Goal: Task Accomplishment & Management: Manage account settings

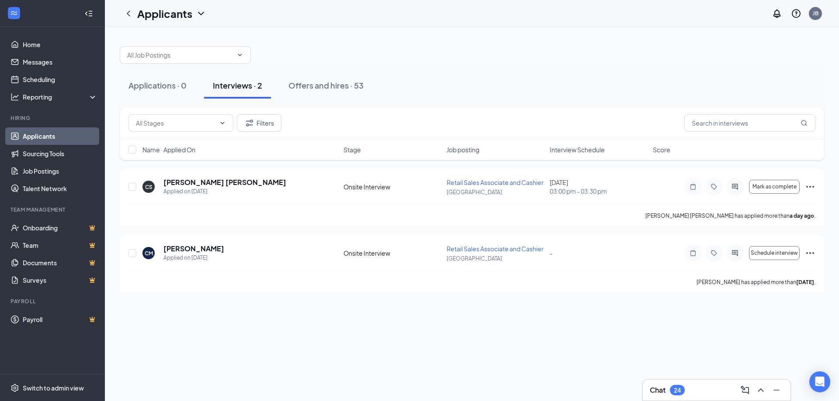
click at [50, 135] on link "Applicants" at bounding box center [60, 136] width 75 height 17
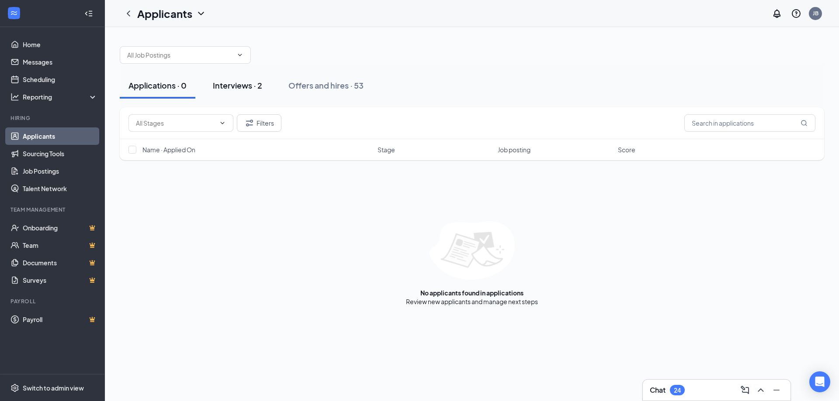
click at [246, 89] on div "Interviews · 2" at bounding box center [237, 85] width 49 height 11
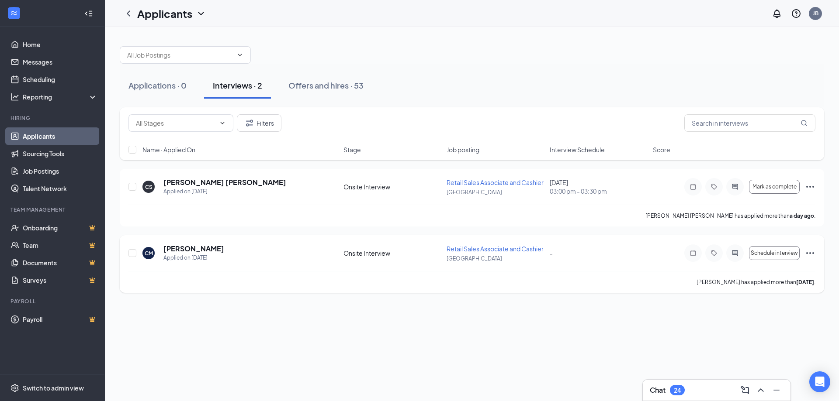
click at [812, 254] on icon "Ellipses" at bounding box center [810, 253] width 10 height 10
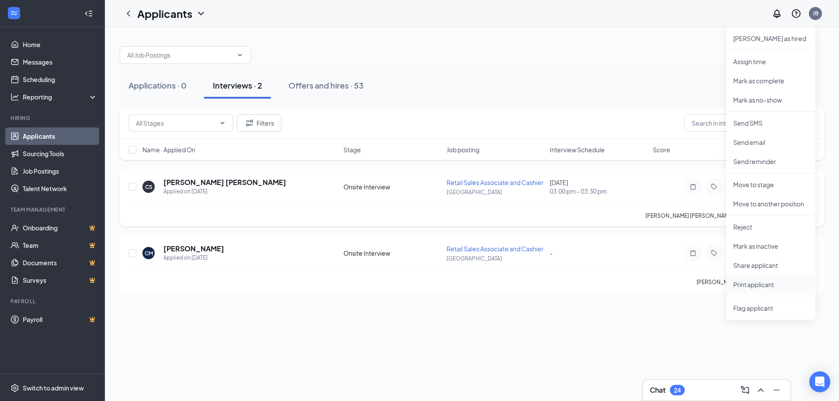
click at [757, 284] on p "Print applicant" at bounding box center [770, 284] width 75 height 9
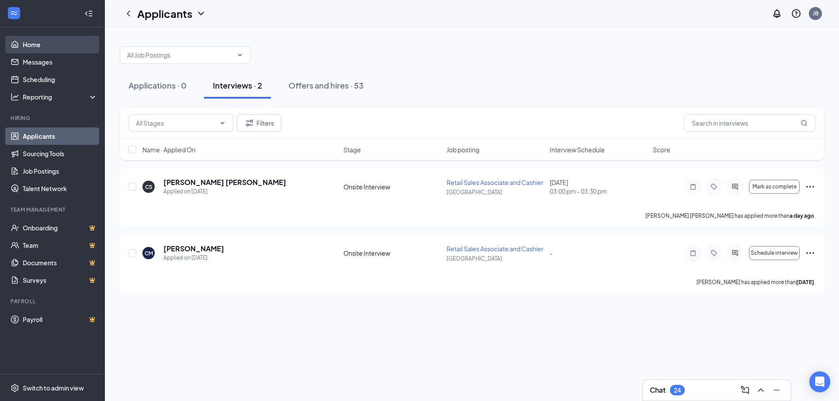
click at [34, 46] on link "Home" at bounding box center [60, 44] width 75 height 17
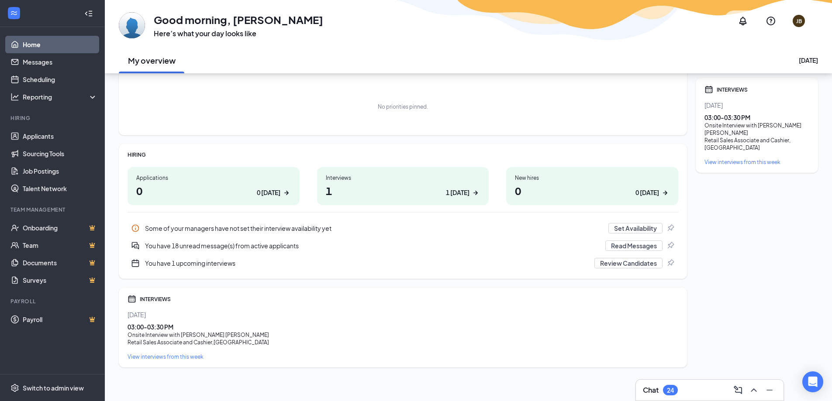
scroll to position [49, 0]
click at [425, 192] on h1 "1 1 today" at bounding box center [403, 189] width 155 height 15
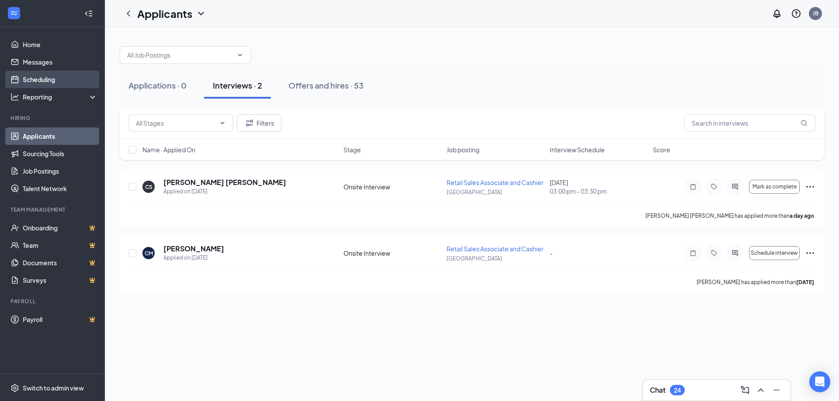
click at [42, 79] on link "Scheduling" at bounding box center [60, 79] width 75 height 17
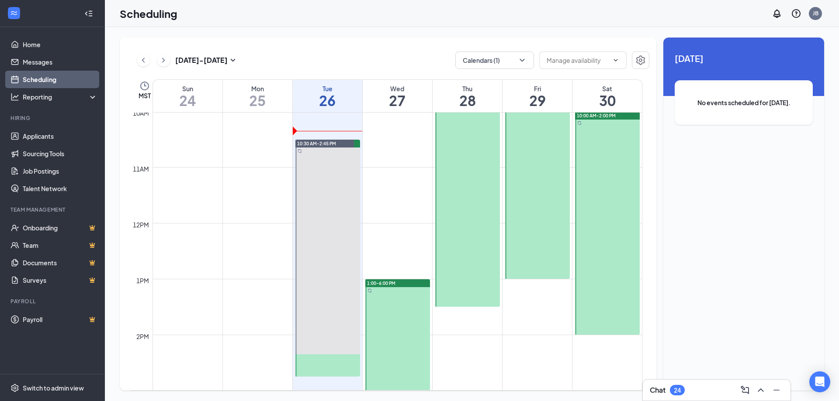
scroll to position [604, 0]
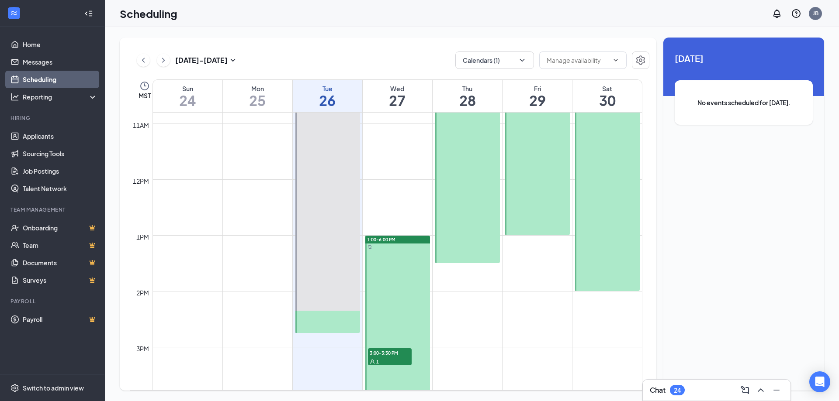
drag, startPoint x: 464, startPoint y: 261, endPoint x: 467, endPoint y: 184, distance: 77.4
click at [459, 278] on div "12am 1am 2am 3am 4am 5am 6am 7am 8am 9am 10am 11am 12pm 1pm 2pm 3pm 4pm 5pm 6pm…" at bounding box center [386, 180] width 512 height 1342
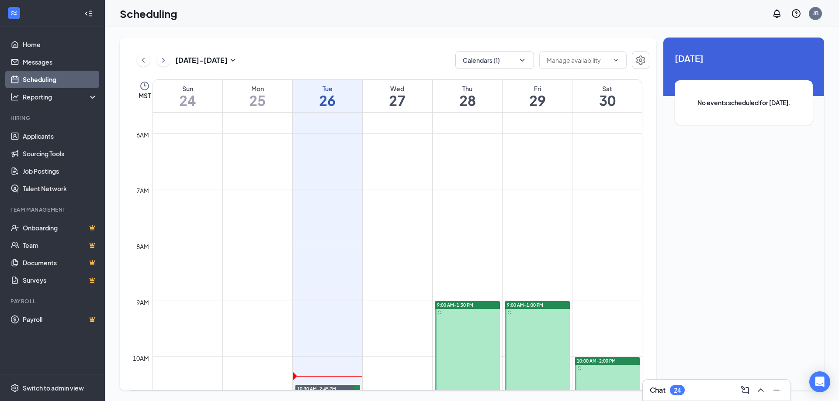
scroll to position [298, 0]
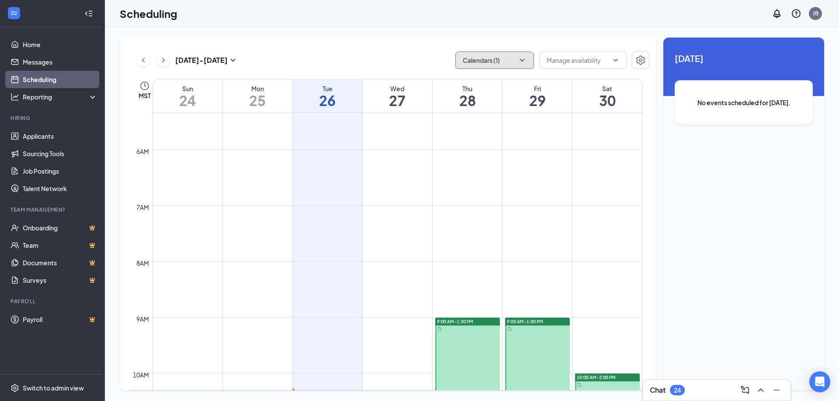
click at [525, 59] on icon "ChevronDown" at bounding box center [522, 60] width 9 height 9
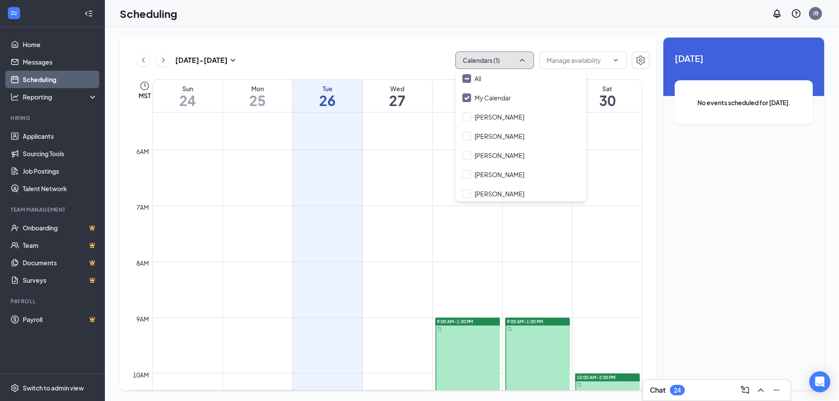
scroll to position [0, 0]
click at [465, 323] on span "9:00 AM-1:30 PM" at bounding box center [455, 322] width 36 height 6
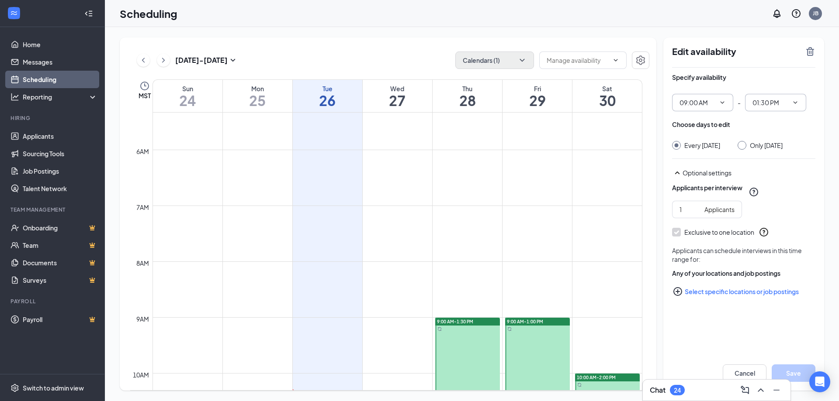
drag, startPoint x: 780, startPoint y: 101, endPoint x: 726, endPoint y: 106, distance: 53.5
click at [725, 107] on div "09:00 AM - 01:30 PM" at bounding box center [743, 102] width 143 height 17
click at [795, 102] on icon "ChevronDown" at bounding box center [795, 102] width 7 height 7
click at [761, 217] on div "02:30 AM" at bounding box center [764, 217] width 26 height 10
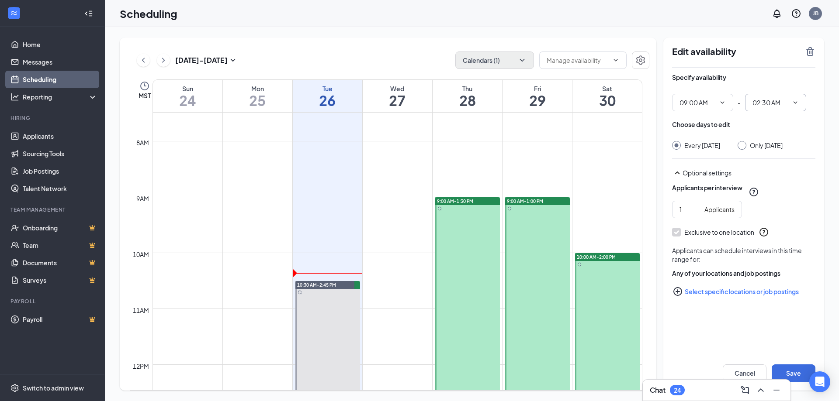
scroll to position [386, 0]
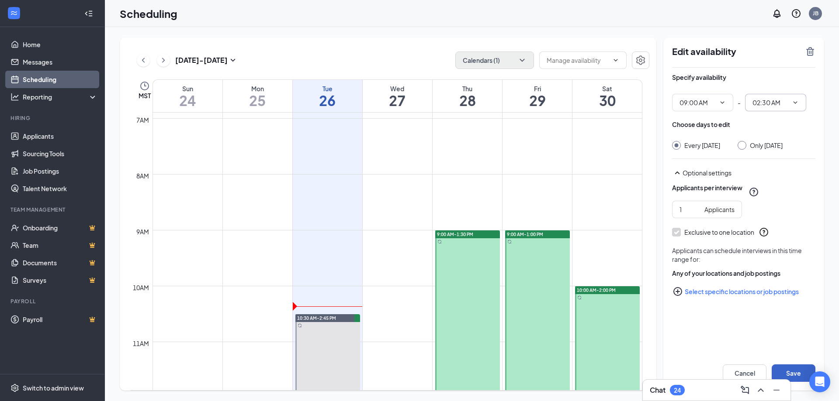
click at [782, 370] on button "Save" at bounding box center [793, 373] width 44 height 17
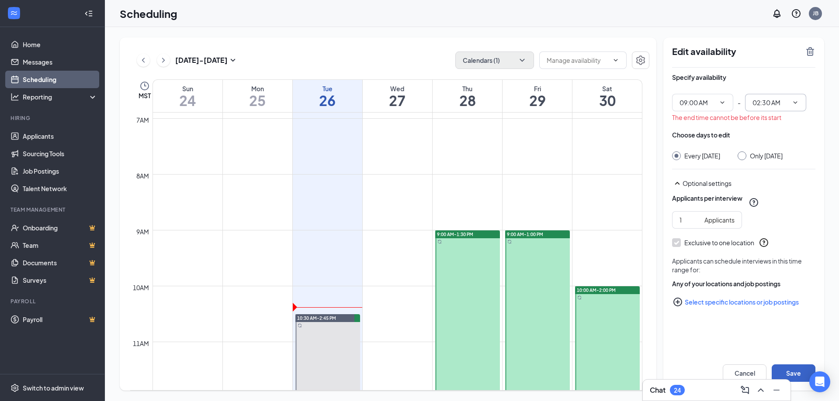
click at [795, 372] on button "Save" at bounding box center [793, 373] width 44 height 17
click at [794, 100] on icon "ChevronDown" at bounding box center [795, 102] width 7 height 7
click at [777, 120] on div "03:00 PM" at bounding box center [764, 118] width 26 height 10
type input "03:00 PM"
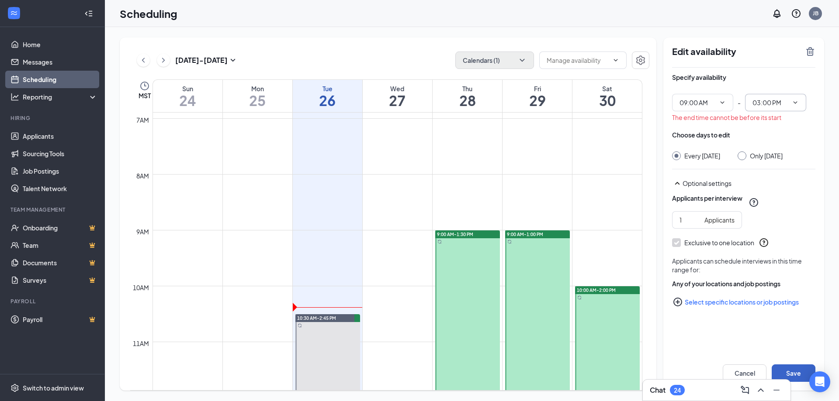
click at [798, 367] on button "Save" at bounding box center [793, 373] width 44 height 17
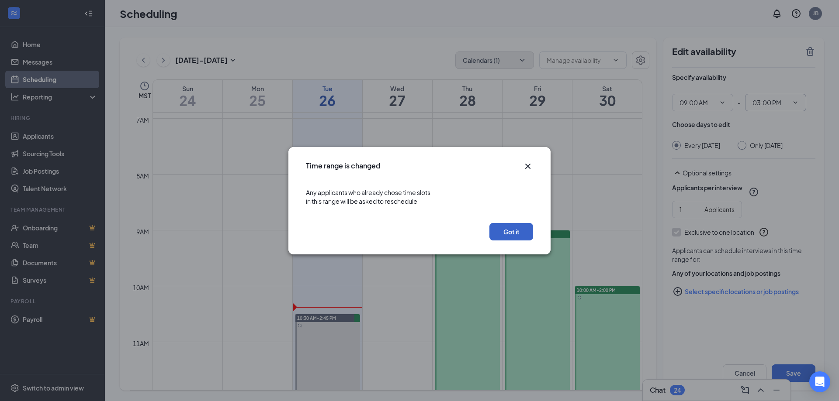
click at [529, 232] on button "Got it" at bounding box center [511, 231] width 44 height 17
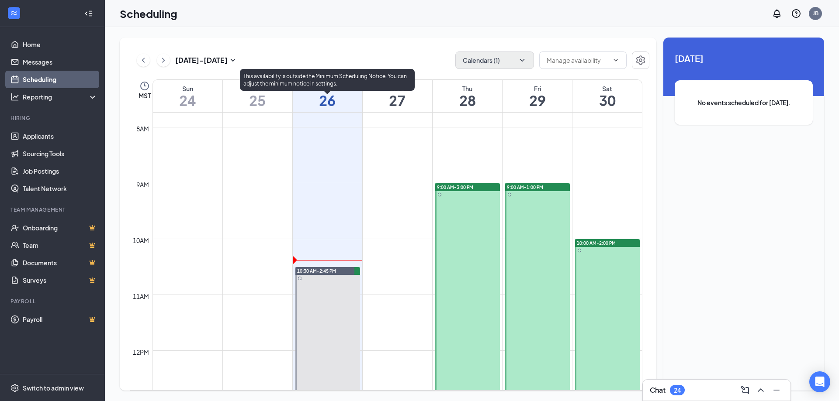
scroll to position [429, 0]
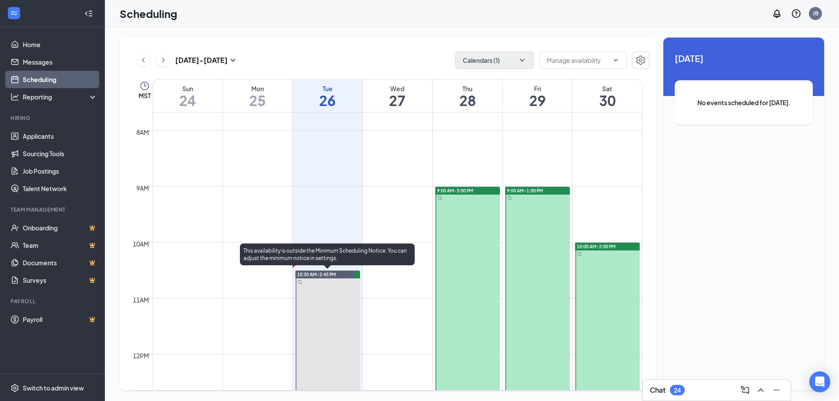
click at [325, 276] on span "10:30 AM-2:45 PM" at bounding box center [316, 275] width 39 height 6
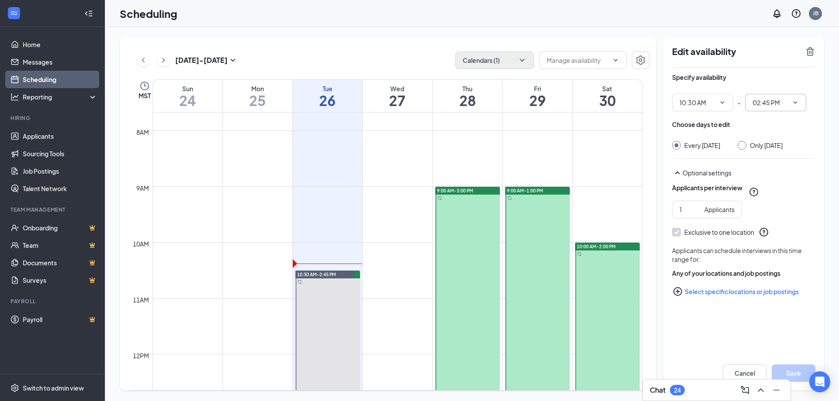
click at [789, 104] on span "02:45 PM" at bounding box center [775, 102] width 61 height 17
click at [769, 203] on div "02:30 PM" at bounding box center [764, 203] width 26 height 10
click at [798, 104] on icon "ChevronDown" at bounding box center [795, 102] width 7 height 7
click at [776, 241] on div "03:00 PM" at bounding box center [764, 243] width 26 height 10
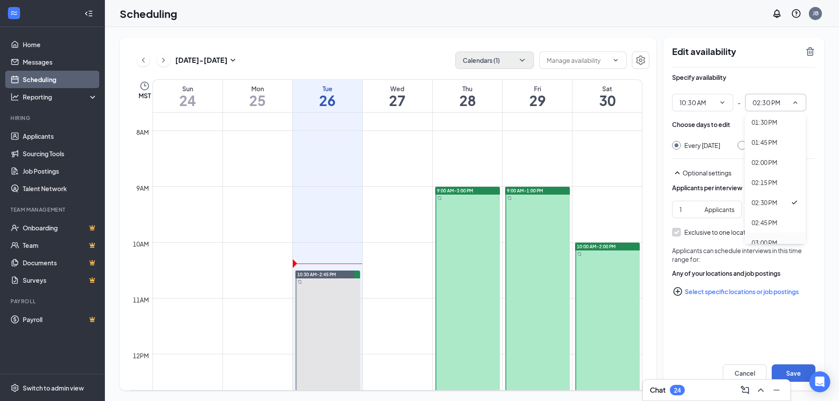
type input "03:00 PM"
click at [798, 373] on button "Save" at bounding box center [793, 373] width 44 height 17
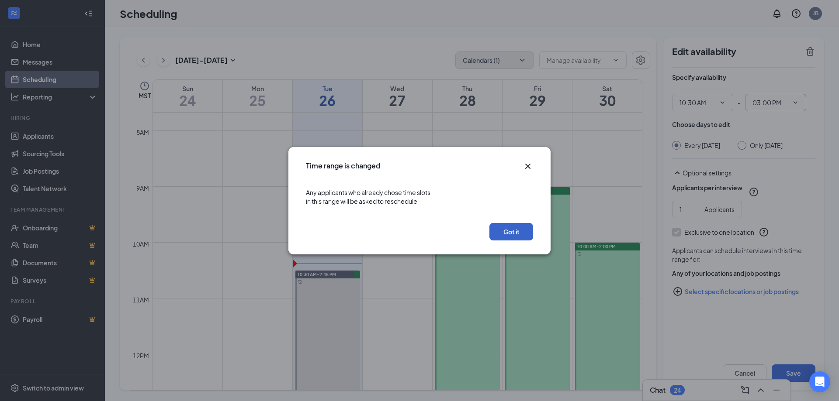
drag, startPoint x: 515, startPoint y: 234, endPoint x: 821, endPoint y: 216, distance: 307.2
click at [821, 216] on div "Time range is changed Any applicants who already chose time slots in this range…" at bounding box center [419, 200] width 839 height 401
click at [529, 165] on icon "Cross" at bounding box center [527, 165] width 5 height 5
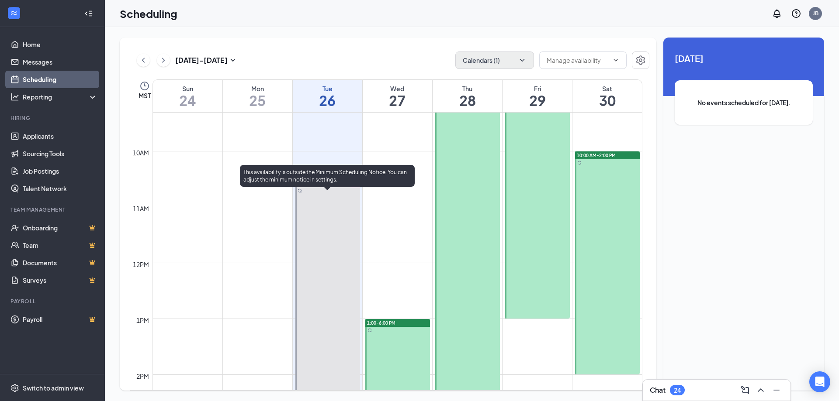
scroll to position [517, 0]
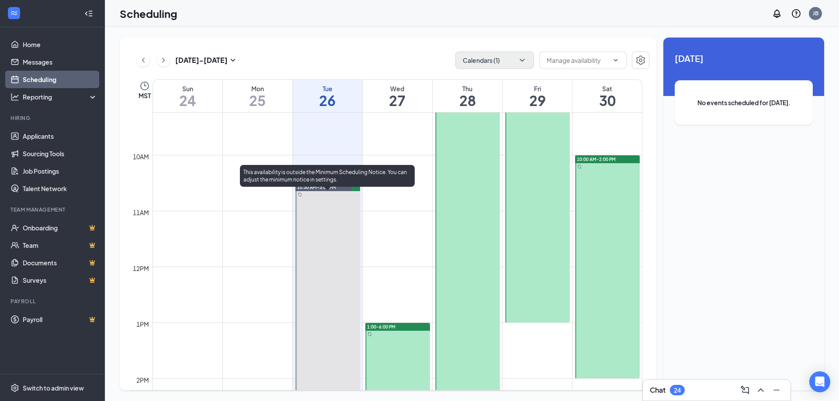
click at [339, 188] on div "This availability is outside the Minimum Scheduling Notice. You can adjust the …" at bounding box center [327, 177] width 175 height 25
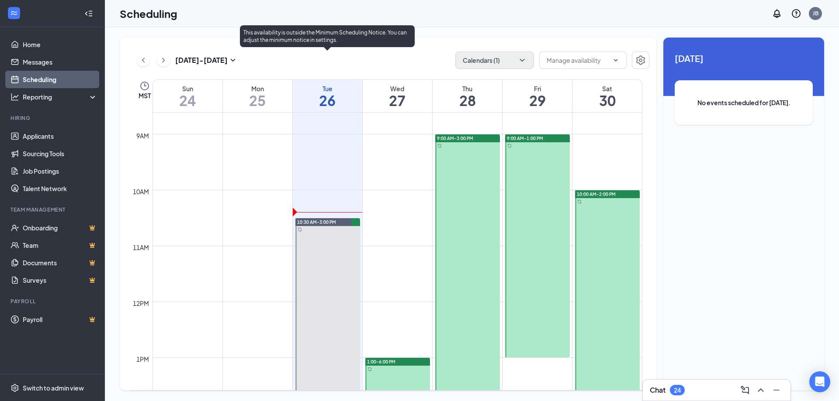
scroll to position [255, 0]
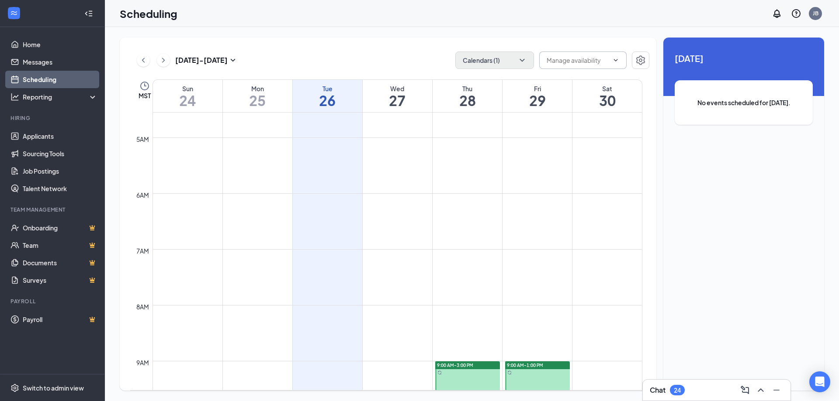
click at [615, 59] on icon "ChevronDown" at bounding box center [615, 60] width 7 height 7
click at [615, 59] on icon "ChevronUp" at bounding box center [615, 60] width 7 height 7
click at [521, 63] on icon "ChevronDown" at bounding box center [522, 60] width 9 height 9
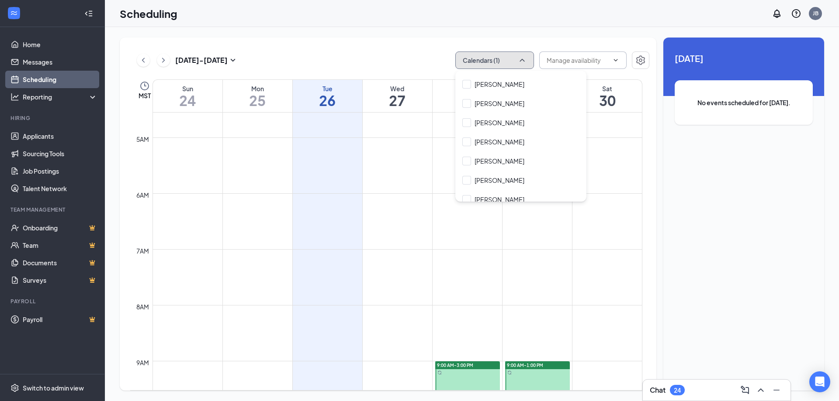
scroll to position [344, 0]
click at [592, 162] on td at bounding box center [397, 159] width 490 height 14
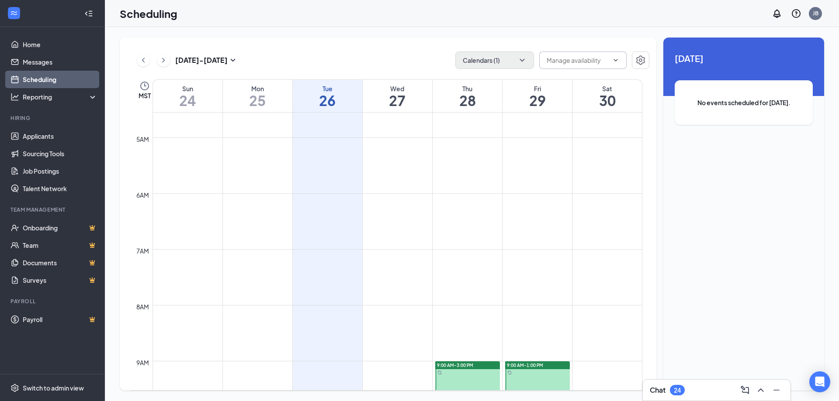
click at [608, 61] on input "text" at bounding box center [577, 60] width 62 height 10
click at [526, 62] on icon "ChevronDown" at bounding box center [522, 60] width 9 height 9
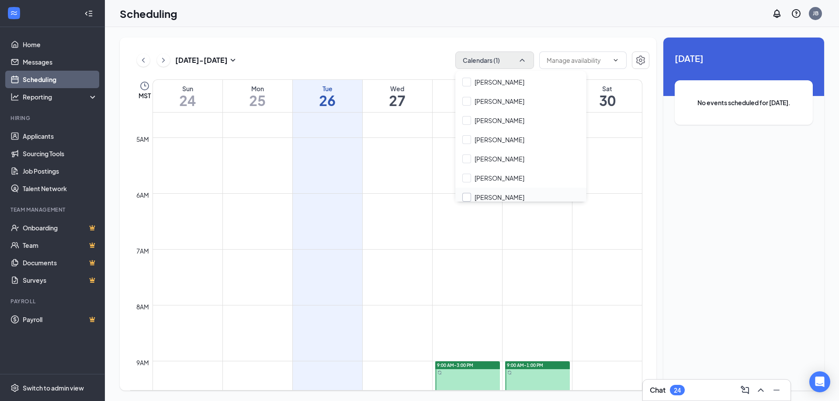
click at [467, 197] on input "[PERSON_NAME]" at bounding box center [493, 197] width 62 height 9
checkbox input "true"
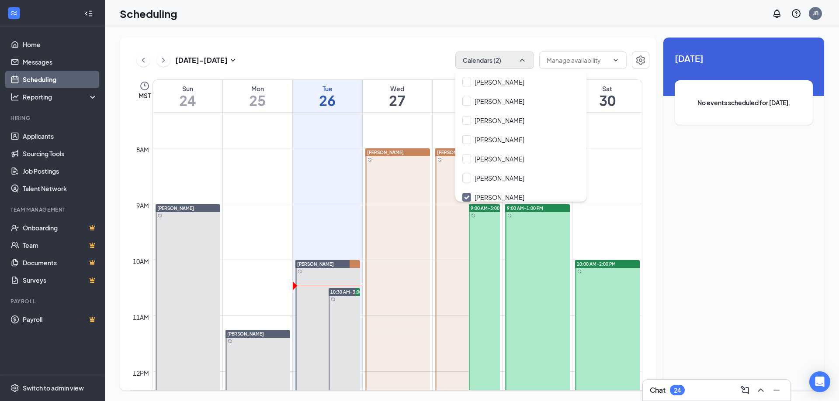
scroll to position [429, 0]
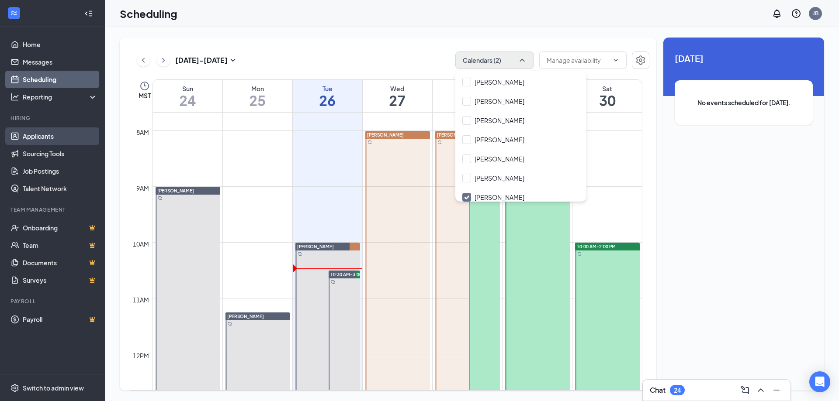
click at [38, 138] on link "Applicants" at bounding box center [60, 136] width 75 height 17
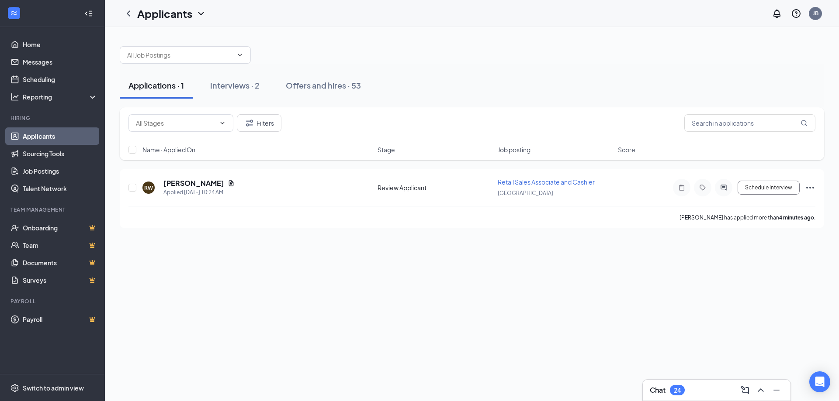
click at [151, 86] on div "Applications · 1" at bounding box center [155, 85] width 55 height 11
click at [214, 187] on div "[PERSON_NAME]" at bounding box center [198, 184] width 71 height 10
click at [229, 182] on icon "Document" at bounding box center [231, 183] width 5 height 6
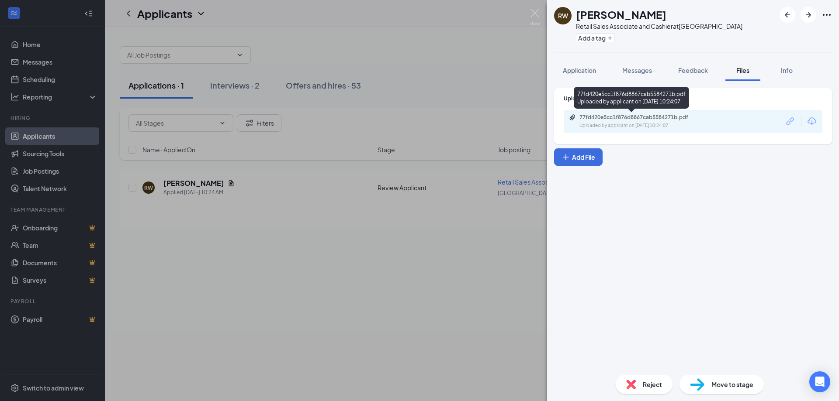
click at [665, 123] on div "Uploaded by applicant on [DATE] 10:24:07" at bounding box center [644, 125] width 131 height 7
